Goal: Information Seeking & Learning: Learn about a topic

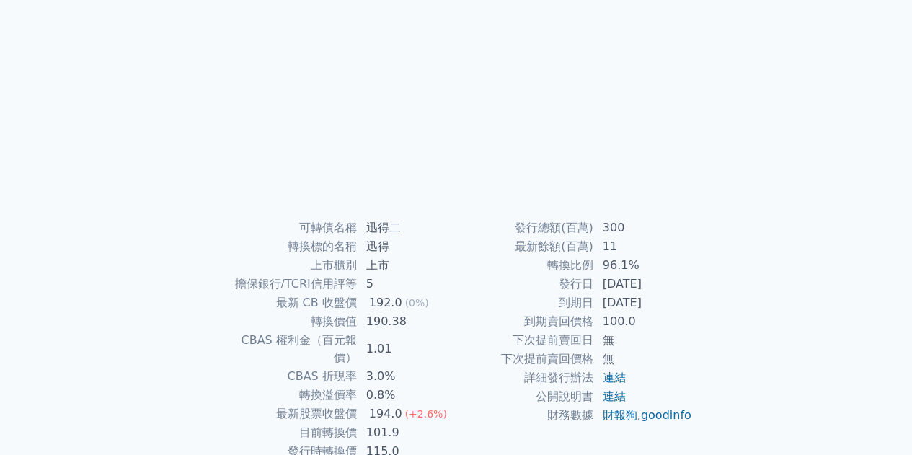
scroll to position [213, 0]
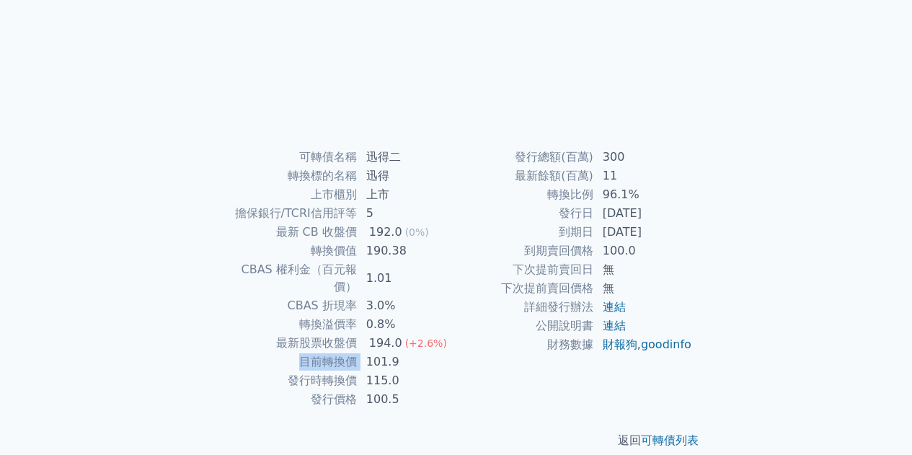
drag, startPoint x: 304, startPoint y: 339, endPoint x: 409, endPoint y: 341, distance: 104.5
click at [406, 352] on tr "目前轉換價 101.9" at bounding box center [338, 361] width 236 height 19
click at [409, 352] on td "101.9" at bounding box center [407, 361] width 99 height 19
drag, startPoint x: 379, startPoint y: 359, endPoint x: 249, endPoint y: 351, distance: 130.7
click at [249, 351] on tbody "可轉債名稱 迅得二 轉換標的名稱 迅得 上市櫃別 上市 擔保銀行/TCRI信用評等 5 最新 CB 收盤價 192.0 (0%) 轉換價值 190.38 CB…" at bounding box center [338, 278] width 236 height 261
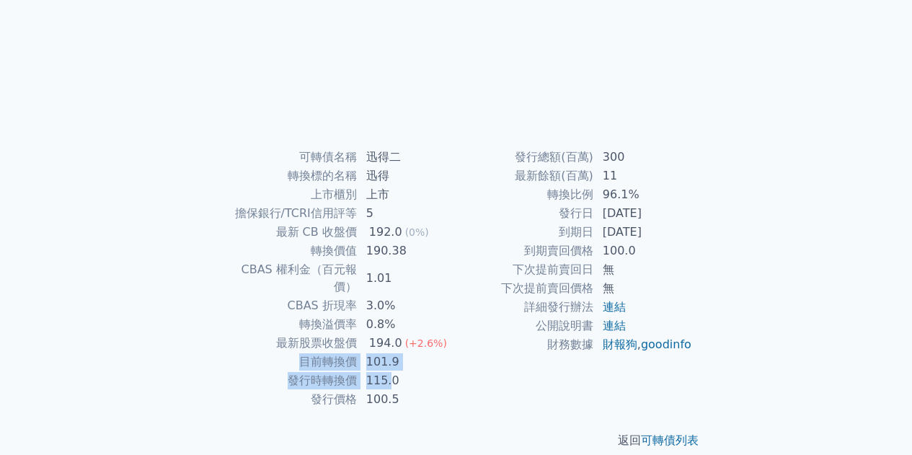
click at [249, 352] on td "目前轉換價" at bounding box center [289, 361] width 138 height 19
drag, startPoint x: 249, startPoint y: 351, endPoint x: 411, endPoint y: 358, distance: 162.3
click at [404, 358] on tbody "可轉債名稱 迅得二 轉換標的名稱 迅得 上市櫃別 上市 擔保銀行/TCRI信用評等 5 最新 CB 收盤價 192.0 (0%) 轉換價值 190.38 CB…" at bounding box center [338, 278] width 236 height 261
click at [411, 371] on td "115.0" at bounding box center [407, 380] width 99 height 19
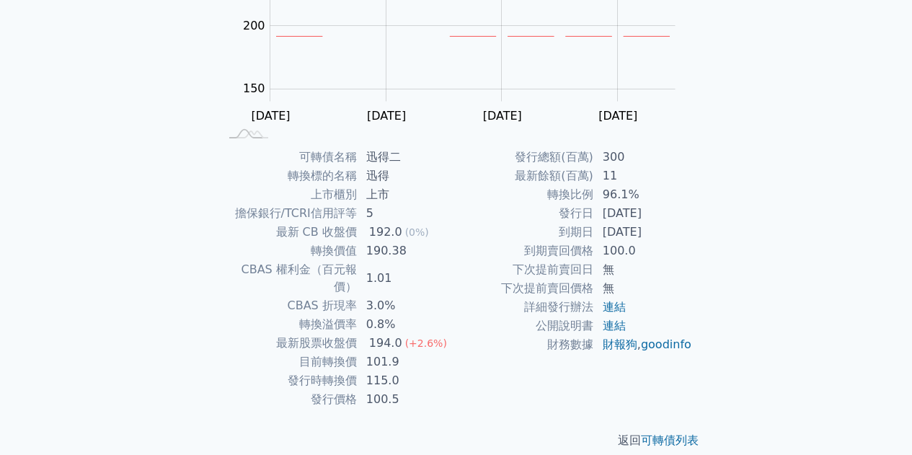
drag, startPoint x: 667, startPoint y: 230, endPoint x: 528, endPoint y: 226, distance: 139.9
click at [528, 226] on tr "到期日 2026-05-05" at bounding box center [574, 232] width 236 height 19
click at [528, 226] on td "到期日" at bounding box center [525, 232] width 138 height 19
drag, startPoint x: 528, startPoint y: 226, endPoint x: 722, endPoint y: 234, distance: 194.8
click at [665, 231] on tr "到期日 2026-05-05" at bounding box center [574, 232] width 236 height 19
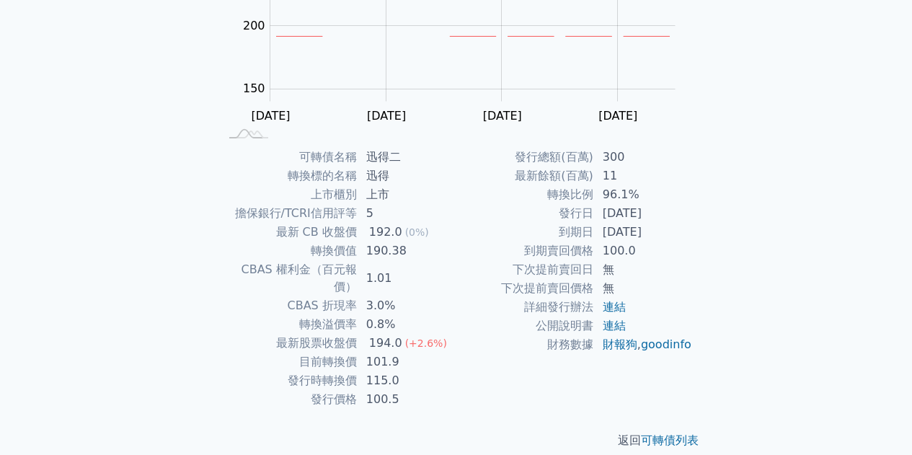
click at [722, 234] on div "可轉債列表 › 64382 迅得二 64382 迅得二 可轉債詳細資訊 Zoom Out 140 100 120 140 350 300 200 250 15…" at bounding box center [456, 147] width 554 height 650
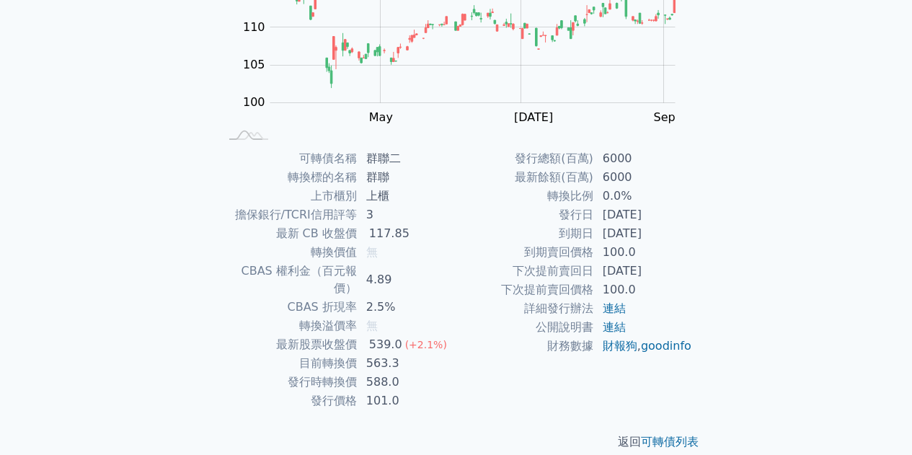
scroll to position [213, 0]
drag, startPoint x: 283, startPoint y: 357, endPoint x: 439, endPoint y: 362, distance: 156.5
click at [426, 371] on tr "發行時轉換價 588.0" at bounding box center [338, 380] width 236 height 19
click at [439, 371] on td "588.0" at bounding box center [407, 380] width 99 height 19
drag, startPoint x: 235, startPoint y: 358, endPoint x: 224, endPoint y: 358, distance: 10.8
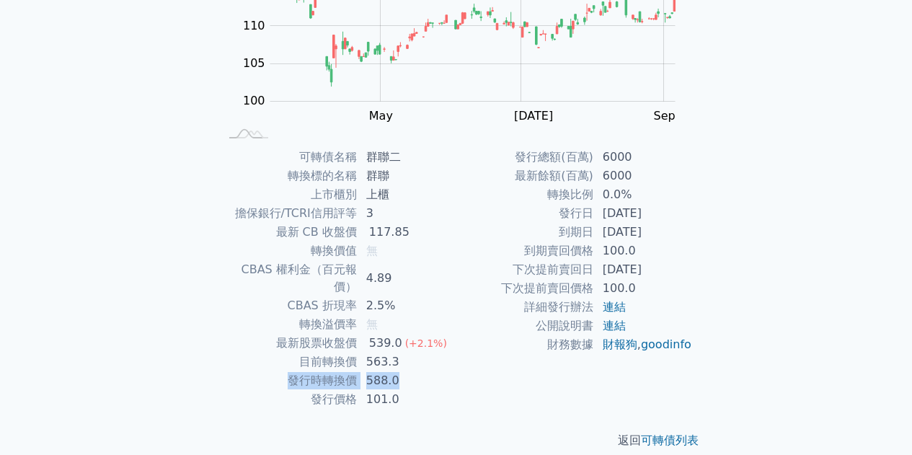
click at [224, 371] on tr "發行時轉換價 588.0" at bounding box center [338, 380] width 236 height 19
click at [224, 371] on td "發行時轉換價" at bounding box center [289, 380] width 138 height 19
drag, startPoint x: 249, startPoint y: 339, endPoint x: 440, endPoint y: 339, distance: 191.0
click at [439, 352] on tr "目前轉換價 563.3" at bounding box center [338, 361] width 236 height 19
click at [440, 352] on td "563.3" at bounding box center [407, 361] width 99 height 19
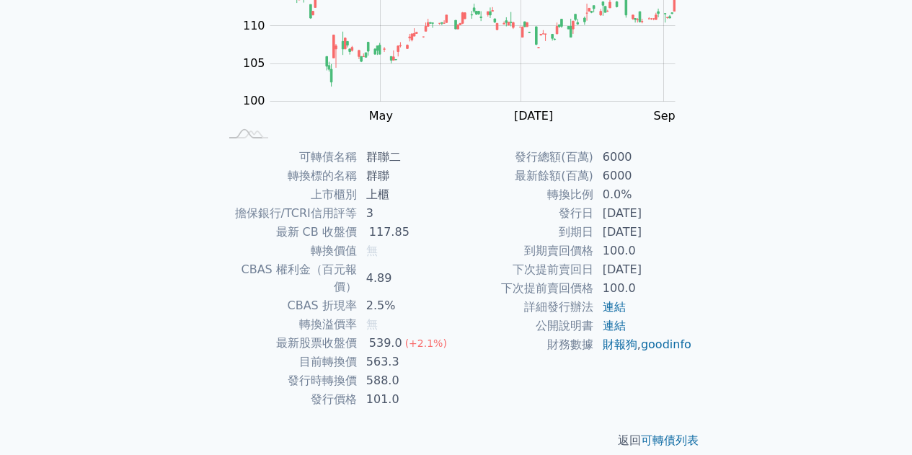
click at [183, 337] on div "可轉債列表 › 82992 群聯二 82992 群聯二 可轉債詳細資訊 Zoom Out 100 90 95 100 105 110 115 120 125 …" at bounding box center [456, 147] width 554 height 650
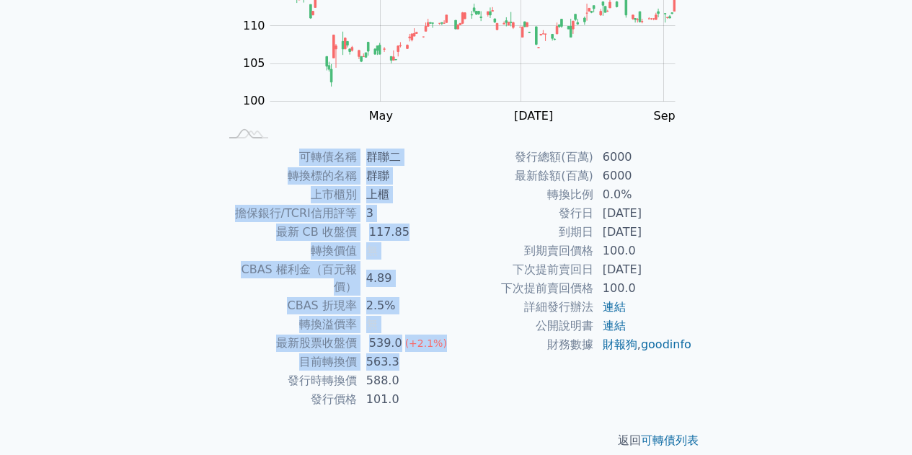
drag, startPoint x: 183, startPoint y: 337, endPoint x: 440, endPoint y: 345, distance: 257.4
click at [439, 345] on div "可轉債列表 › 82992 群聯二 82992 群聯二 可轉債詳細資訊 Zoom Out 100 90 95 100 105 110 115 120 125 …" at bounding box center [456, 147] width 554 height 650
click at [440, 352] on td "563.3" at bounding box center [407, 361] width 99 height 19
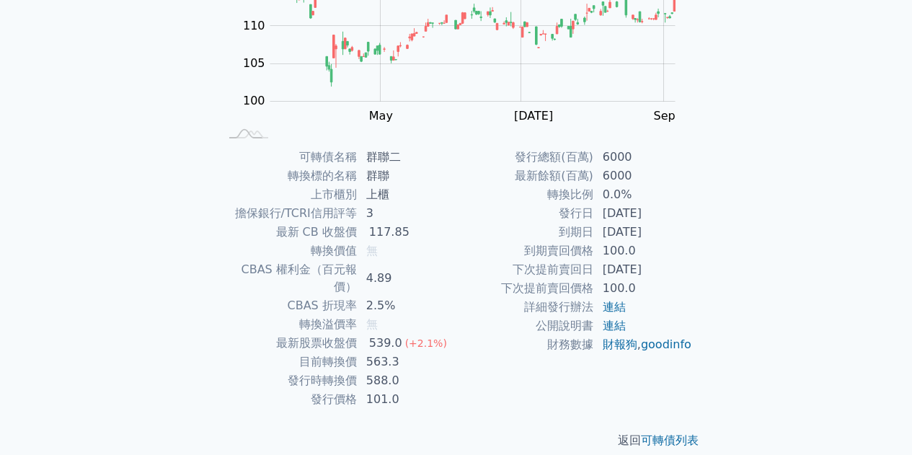
drag, startPoint x: 667, startPoint y: 230, endPoint x: 560, endPoint y: 223, distance: 107.6
click at [560, 223] on tr "到期日 [DATE]" at bounding box center [574, 232] width 236 height 19
click at [560, 223] on td "到期日" at bounding box center [525, 232] width 138 height 19
drag, startPoint x: 560, startPoint y: 223, endPoint x: 675, endPoint y: 226, distance: 115.4
click at [675, 226] on tr "到期日 [DATE]" at bounding box center [574, 232] width 236 height 19
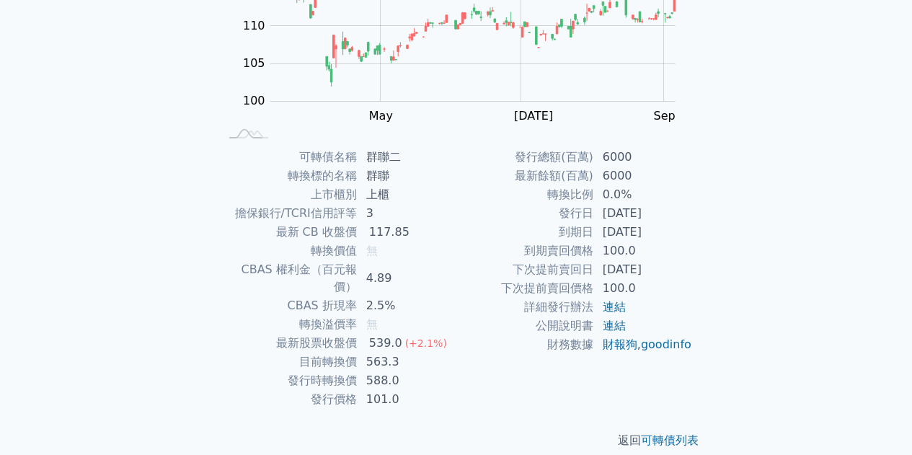
click at [675, 226] on td "[DATE]" at bounding box center [643, 232] width 99 height 19
drag, startPoint x: 571, startPoint y: 226, endPoint x: 410, endPoint y: 215, distance: 161.1
